Goal: Task Accomplishment & Management: Use online tool/utility

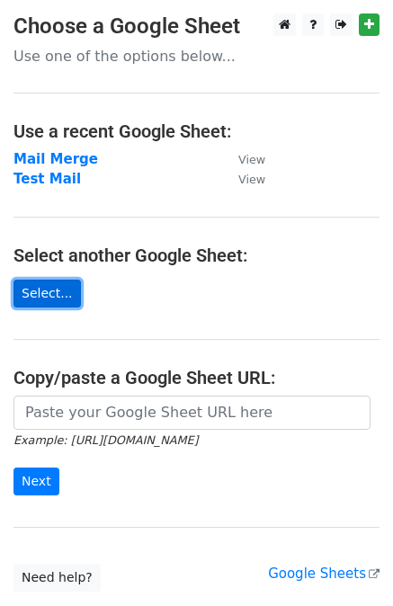
click at [60, 293] on link "Select..." at bounding box center [46, 293] width 67 height 28
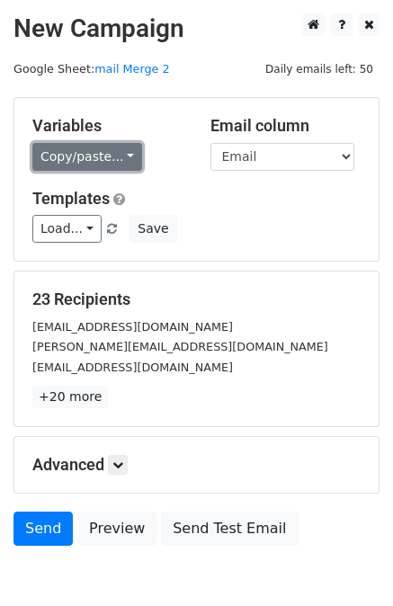
click at [68, 146] on link "Copy/paste..." at bounding box center [87, 157] width 110 height 28
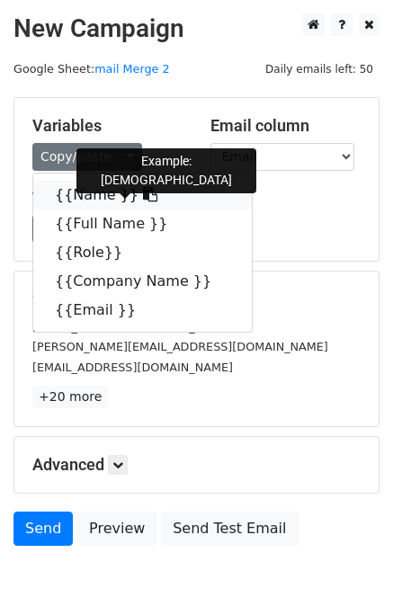
click at [87, 199] on link "{{Name }}" at bounding box center [142, 195] width 218 height 29
